Goal: Find specific page/section: Find specific page/section

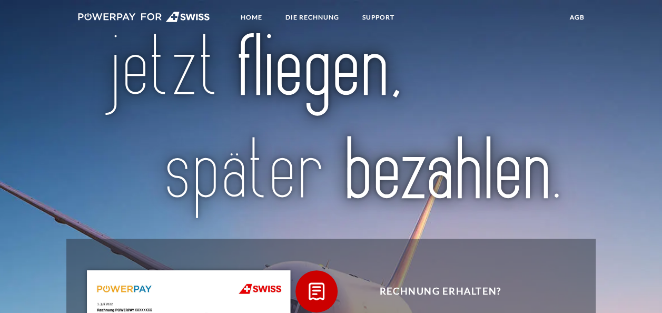
click at [575, 16] on link "agb" at bounding box center [577, 17] width 33 height 19
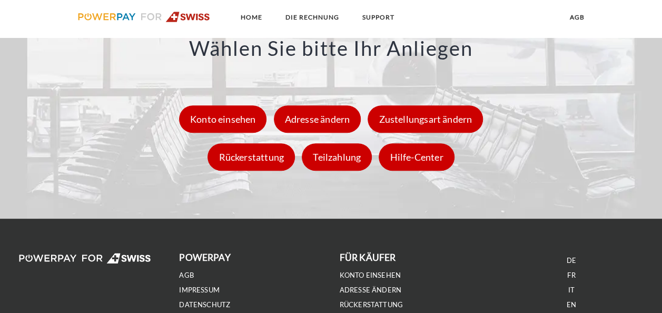
scroll to position [1509, 0]
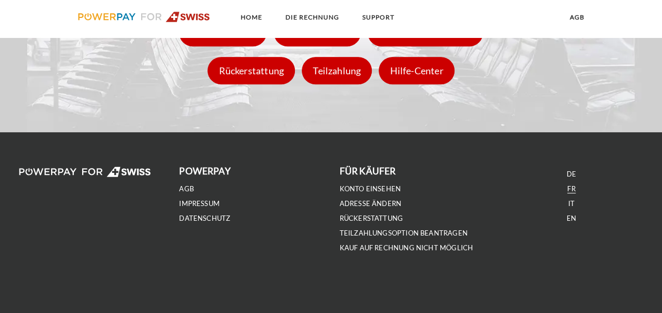
click at [571, 191] on link "FR" at bounding box center [571, 188] width 8 height 9
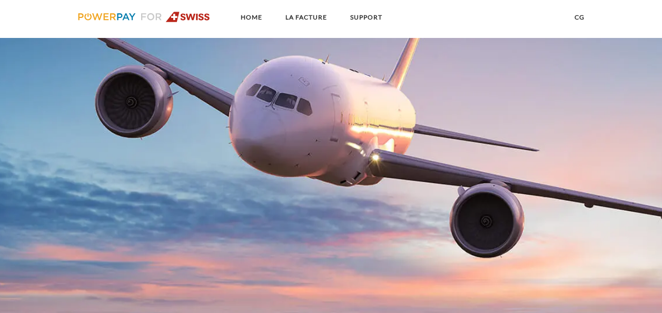
scroll to position [316, 0]
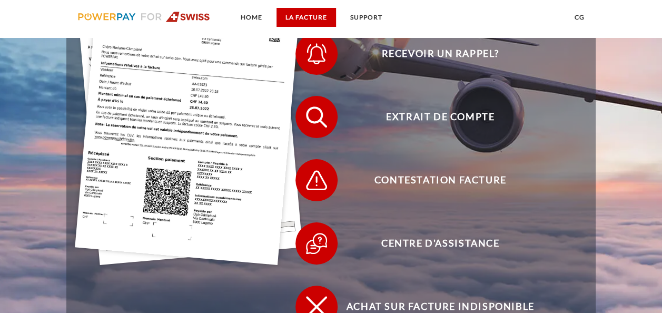
click at [290, 15] on link "LA FACTURE" at bounding box center [307, 17] width 60 height 19
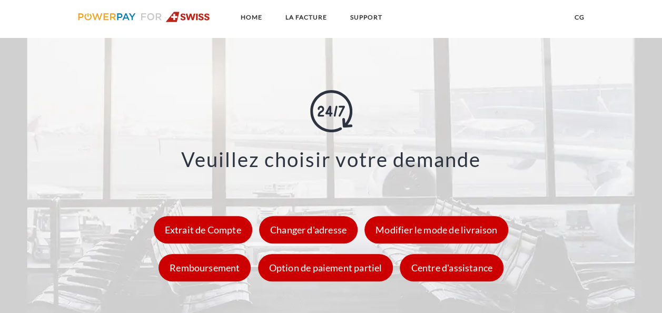
scroll to position [1378, 0]
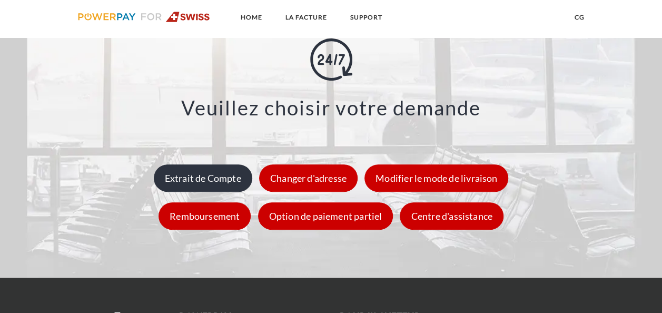
click at [182, 184] on div "Extrait de Compte" at bounding box center [203, 178] width 99 height 27
